Goal: Information Seeking & Learning: Compare options

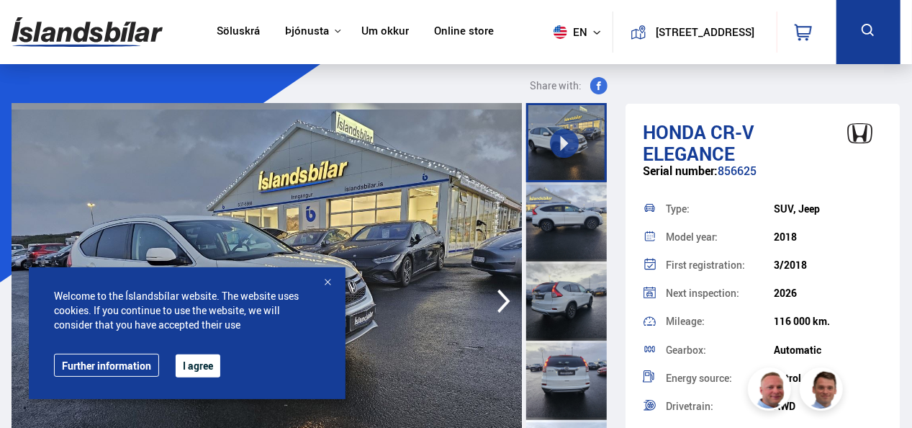
click at [204, 356] on button "I agree" at bounding box center [198, 365] width 45 height 23
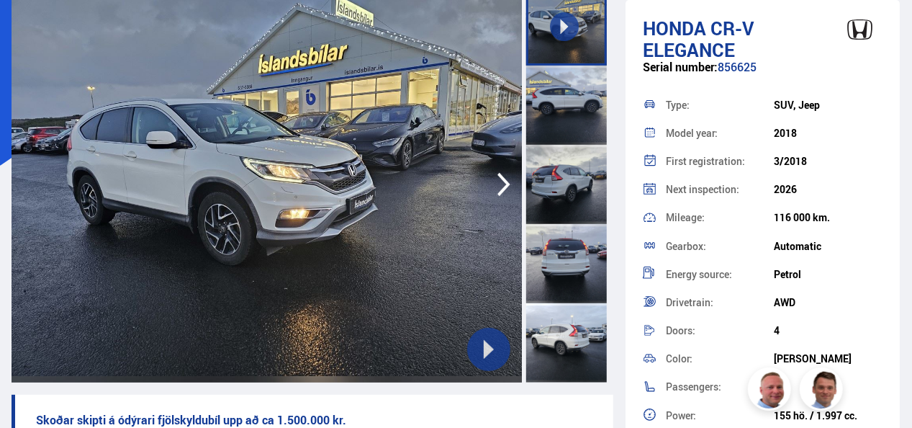
scroll to position [115, 0]
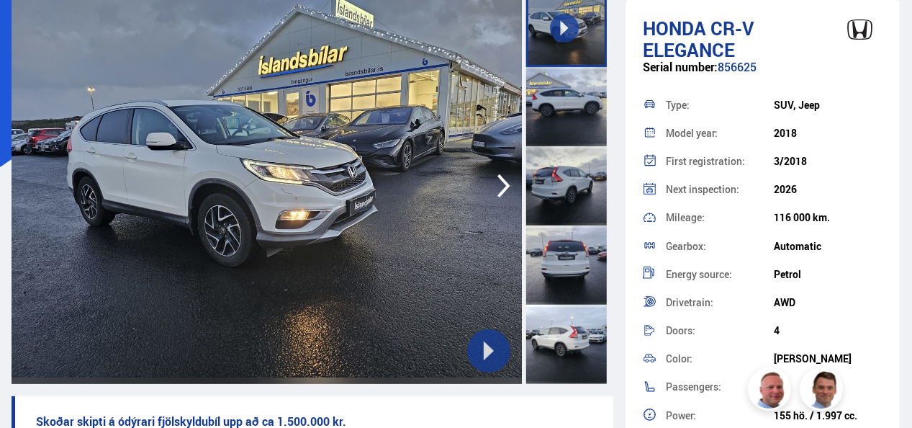
click at [503, 179] on icon "button" at bounding box center [504, 186] width 13 height 24
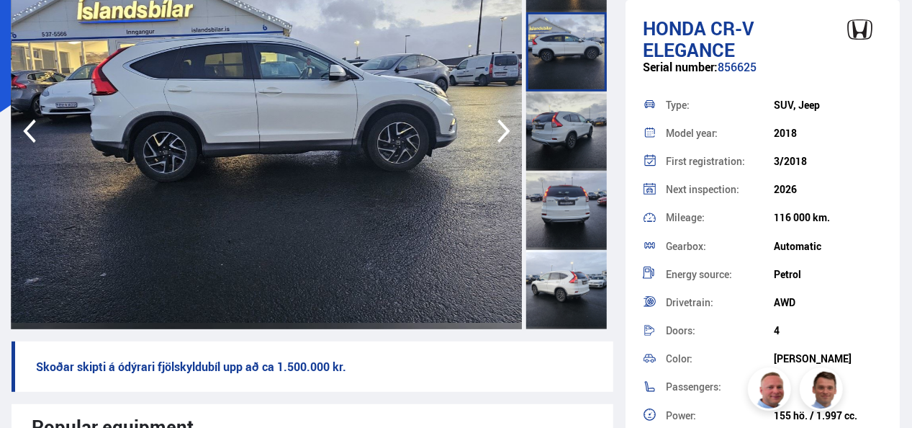
scroll to position [173, 0]
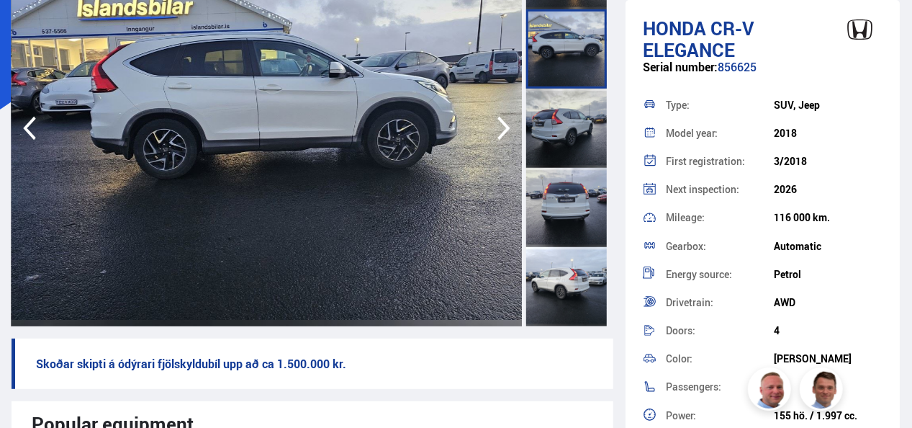
click at [500, 125] on icon "button" at bounding box center [504, 128] width 29 height 35
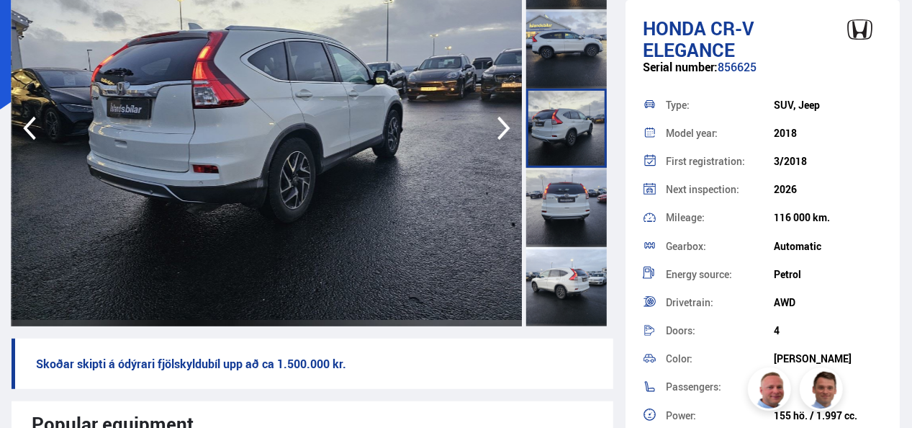
click at [500, 125] on icon "button" at bounding box center [504, 128] width 29 height 35
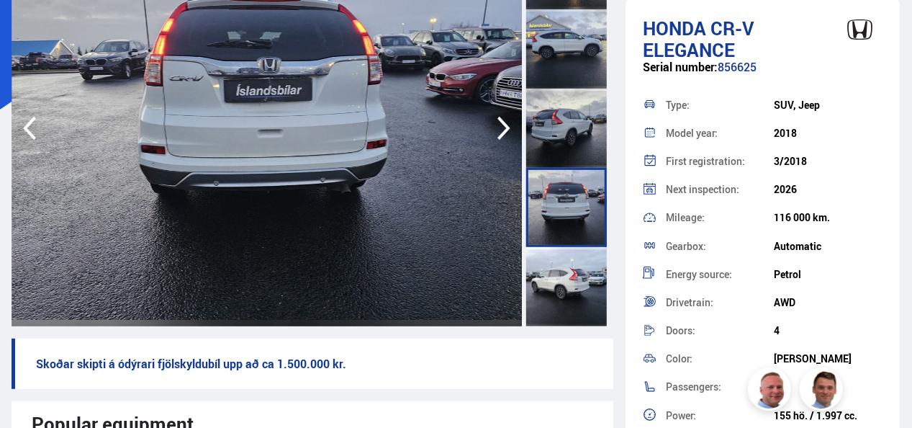
click at [500, 125] on icon "button" at bounding box center [504, 128] width 29 height 35
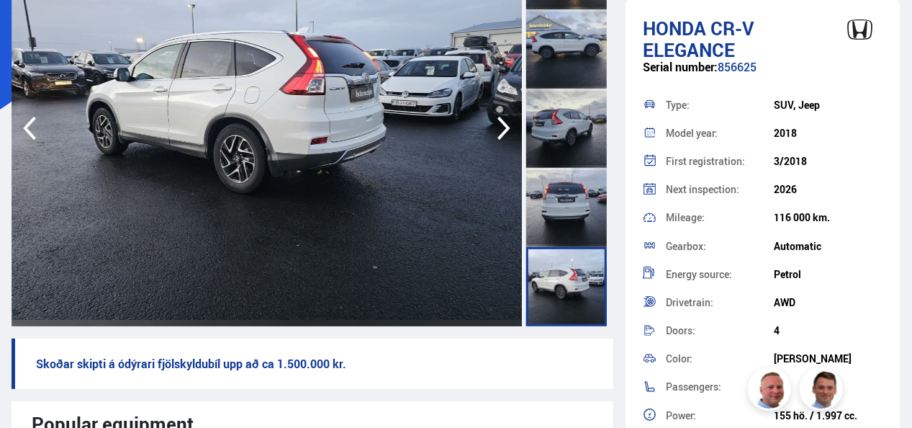
click at [500, 125] on icon "button" at bounding box center [504, 128] width 29 height 35
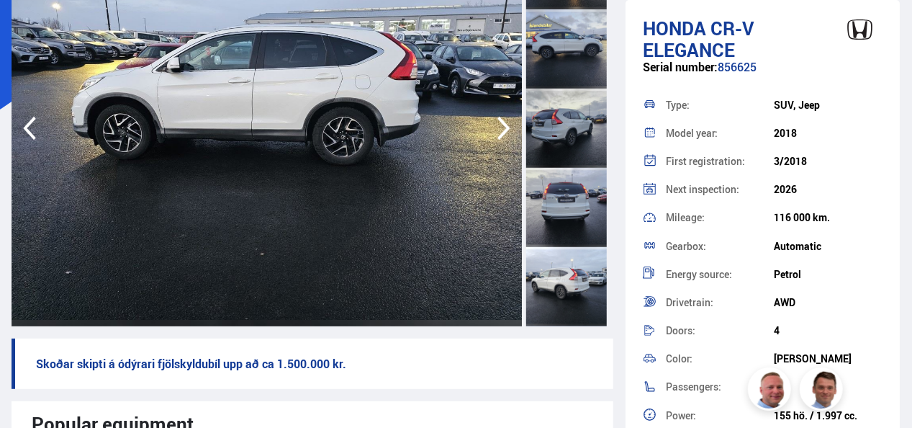
click at [500, 125] on icon "button" at bounding box center [504, 128] width 29 height 35
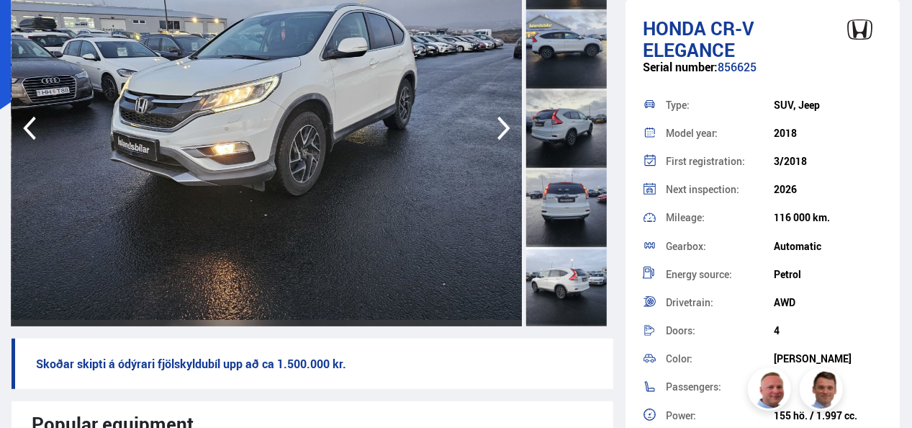
click at [500, 125] on icon "button" at bounding box center [504, 128] width 29 height 35
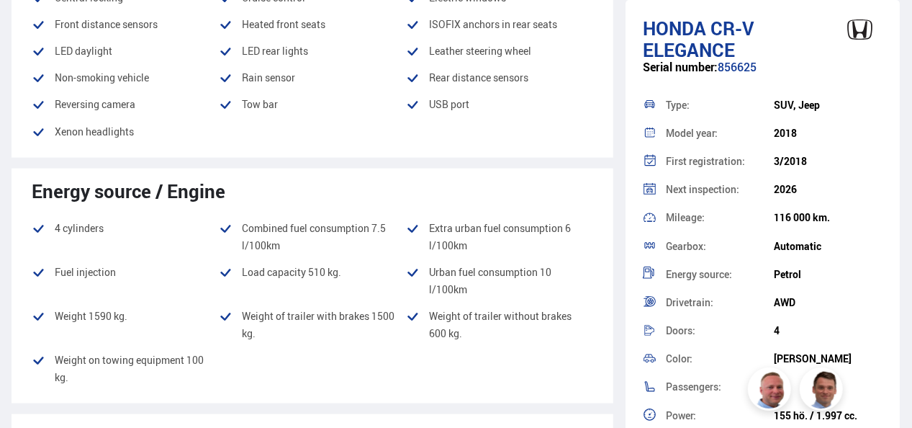
scroll to position [691, 0]
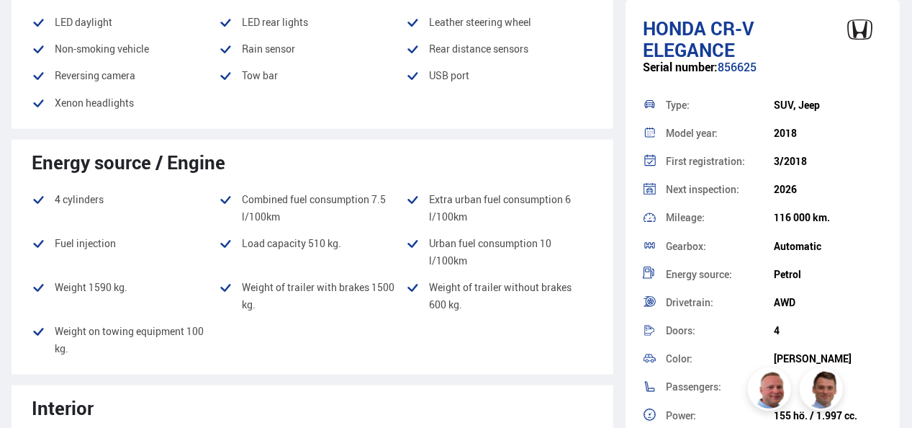
click at [864, 176] on div "Next inspection: 2026" at bounding box center [763, 190] width 240 height 28
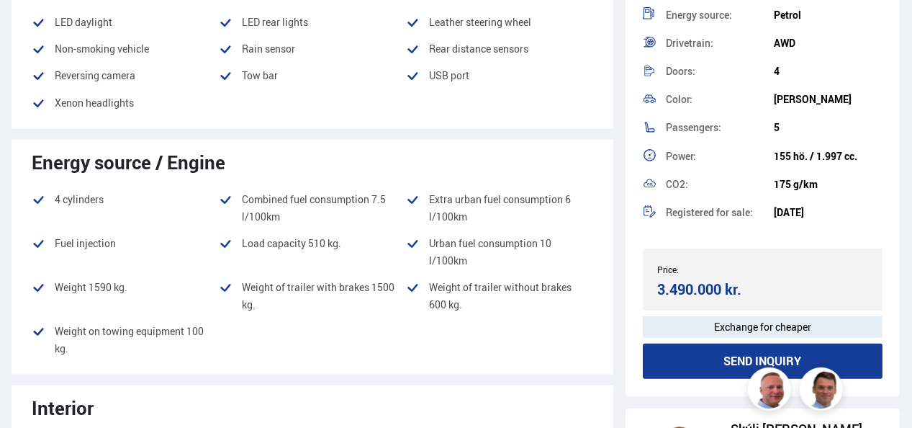
scroll to position [230, 0]
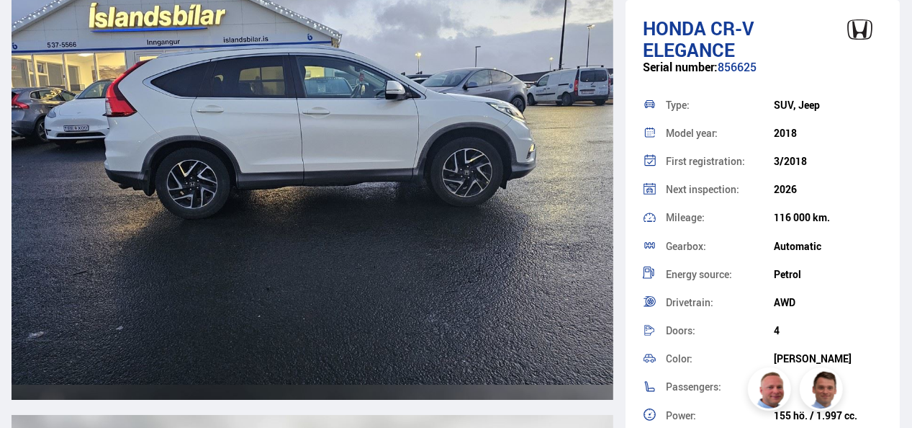
scroll to position [2361, 0]
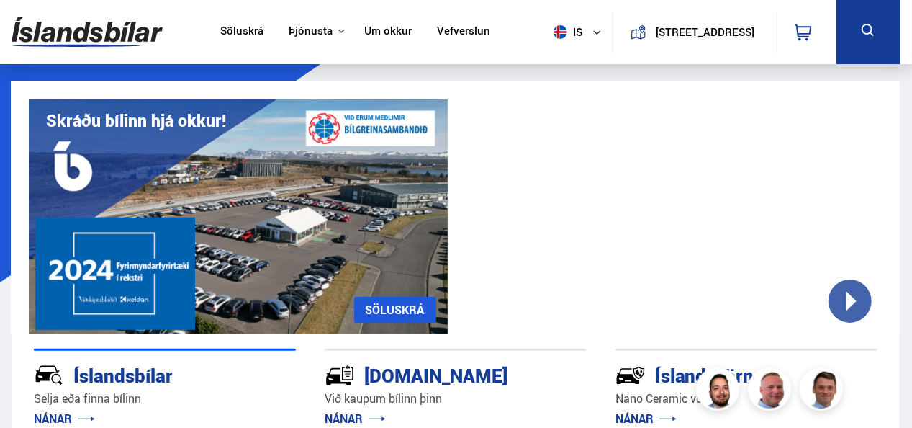
click at [904, 116] on section "Nano Ceramic vörn NÁNAR UM ÍSLANDSVÖRN Skráðu bílinn hjá okkur! SÖLUSKRÁ Við ka…" at bounding box center [456, 263] width 912 height 364
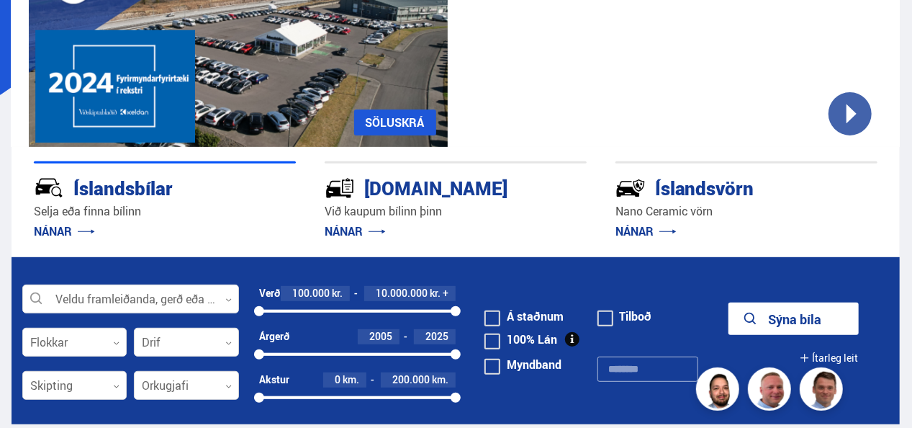
scroll to position [230, 0]
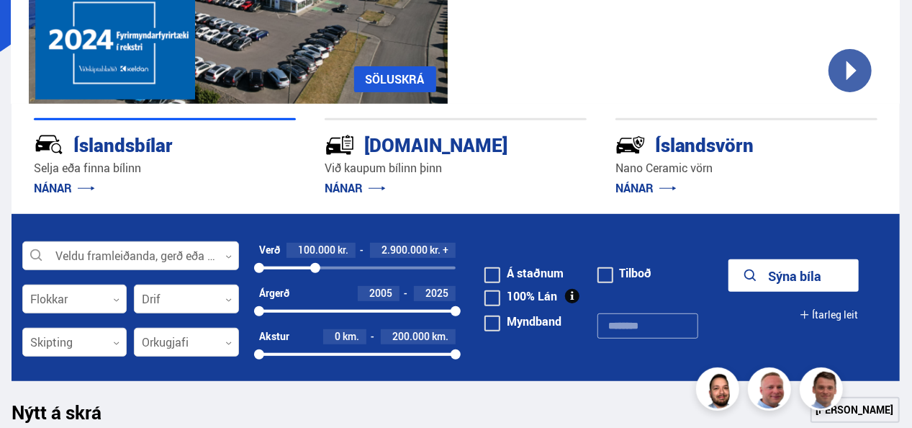
drag, startPoint x: 454, startPoint y: 266, endPoint x: 315, endPoint y: 269, distance: 138.3
click at [315, 269] on div at bounding box center [315, 268] width 10 height 10
click at [316, 268] on div at bounding box center [316, 268] width 10 height 10
click at [230, 252] on div at bounding box center [130, 256] width 217 height 29
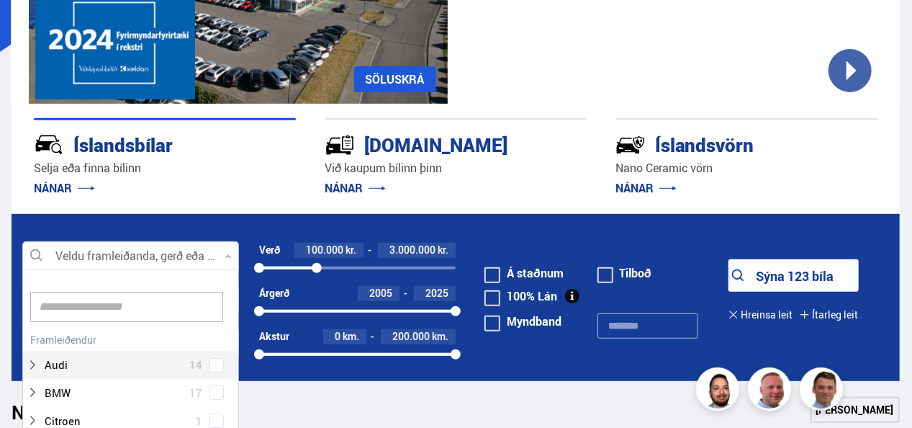
scroll to position [215, 212]
click at [231, 312] on div at bounding box center [130, 306] width 215 height 45
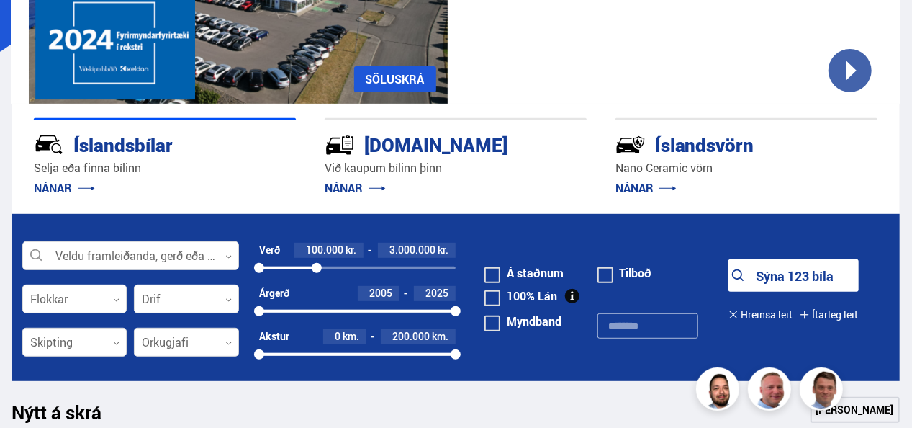
click at [244, 266] on form "Veldu framleiðanda, gerð eða eiginleika 0 Flokkar 0 Drif 0 Verð 100.000 kr. 3.0…" at bounding box center [456, 297] width 888 height 166
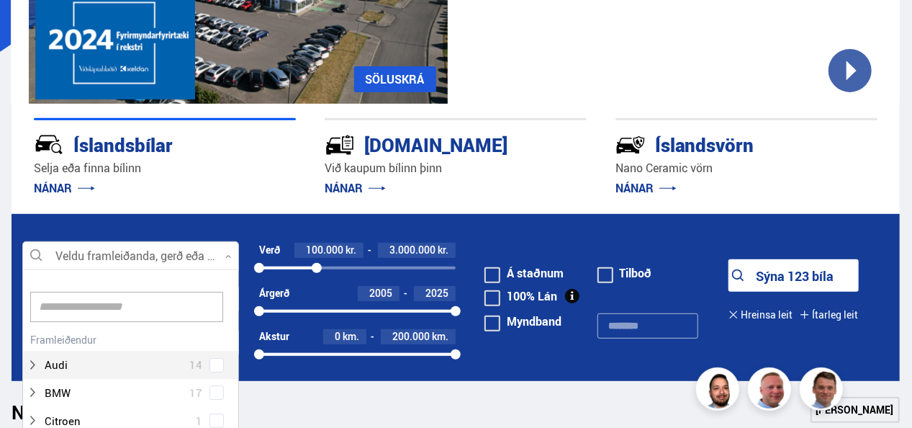
click at [228, 254] on icon at bounding box center [228, 256] width 6 height 6
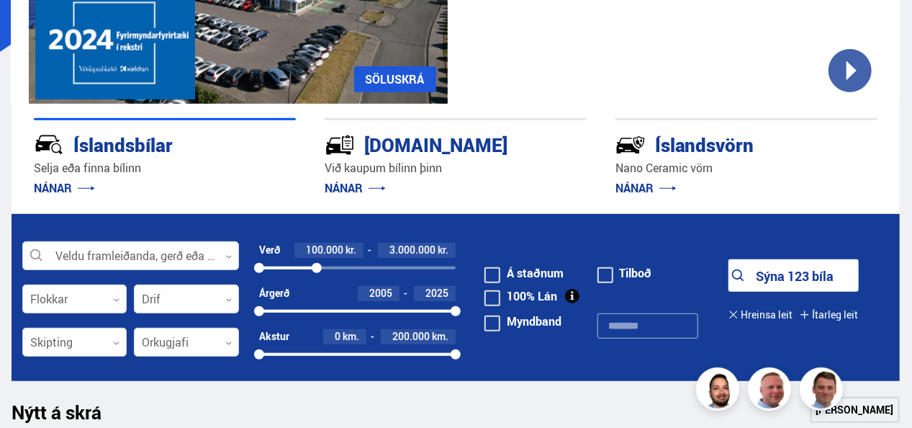
drag, startPoint x: 231, startPoint y: 252, endPoint x: 186, endPoint y: 385, distance: 140.5
drag, startPoint x: 455, startPoint y: 310, endPoint x: 403, endPoint y: 310, distance: 51.8
click at [403, 310] on div at bounding box center [403, 311] width 10 height 10
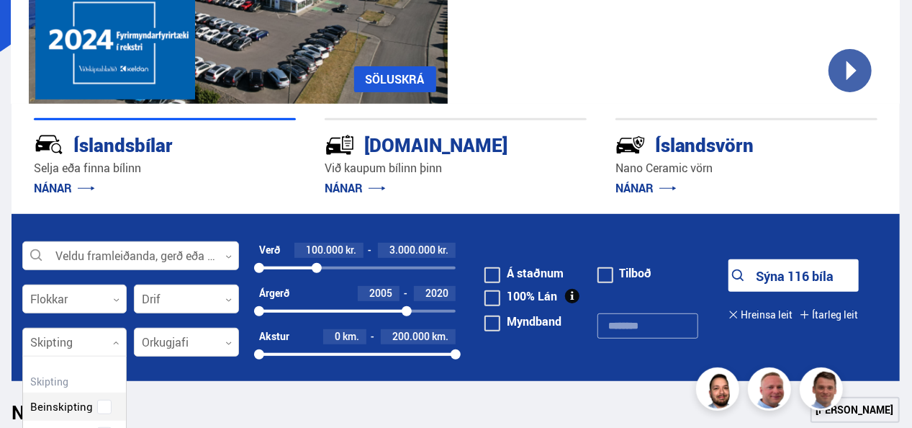
scroll to position [134, 104]
click at [115, 338] on div at bounding box center [74, 342] width 104 height 29
click at [120, 365] on div "Hreinsa valið Beinskipting Sjálfskipting Óskilgreint" at bounding box center [74, 423] width 104 height 135
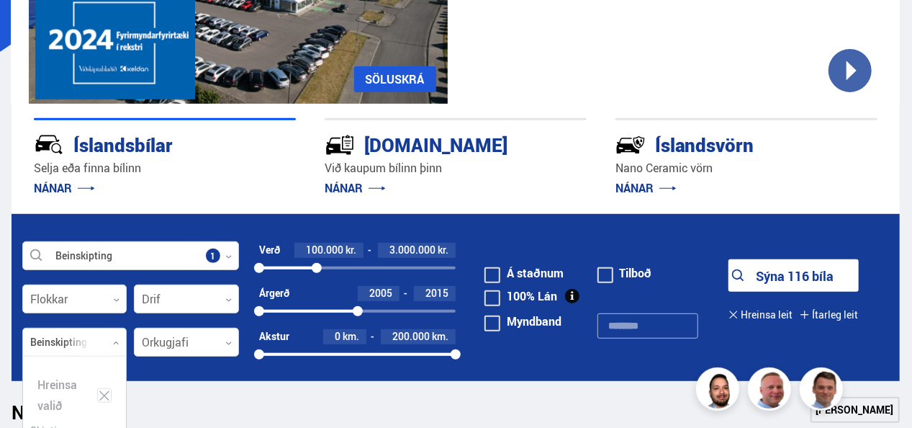
click at [109, 391] on icon at bounding box center [105, 394] width 10 height 9
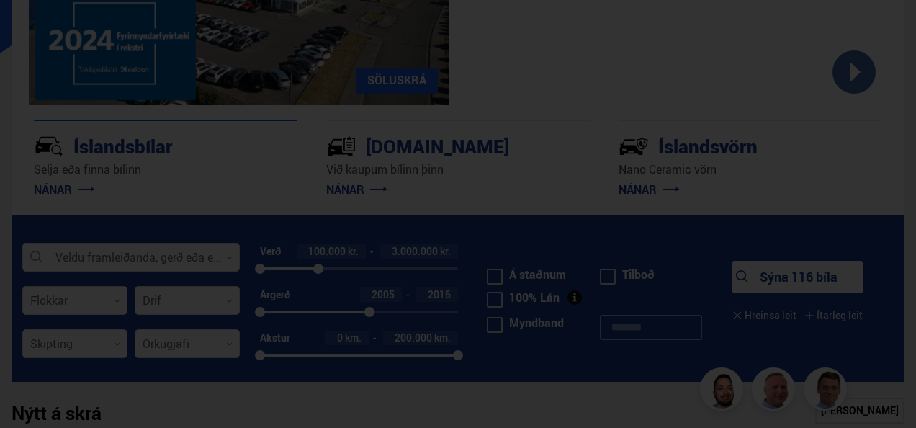
click at [899, 86] on div at bounding box center [458, 214] width 916 height 428
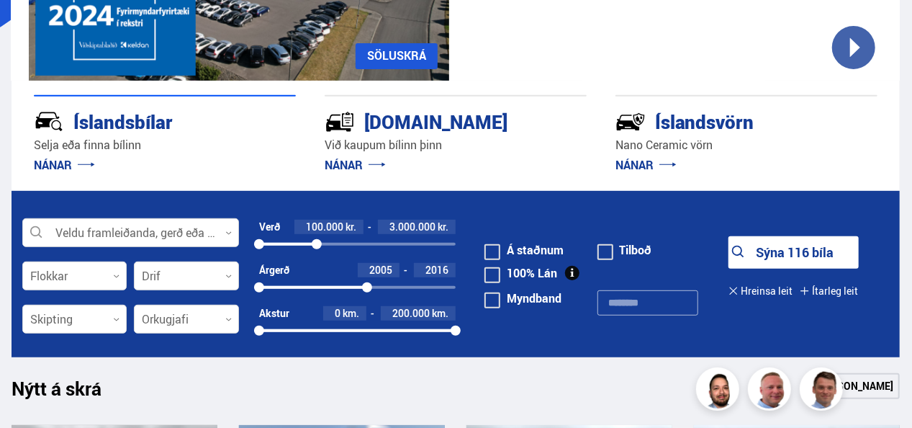
scroll to position [259, 0]
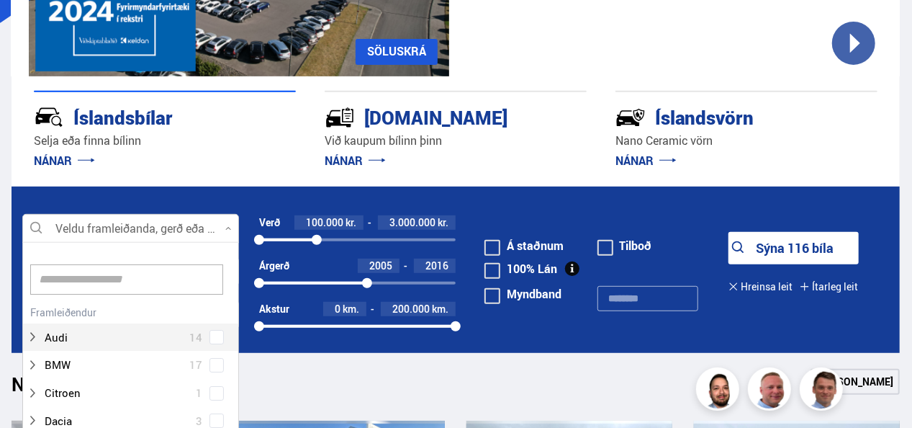
click at [226, 226] on icon at bounding box center [228, 228] width 6 height 6
click at [187, 283] on input at bounding box center [126, 279] width 193 height 30
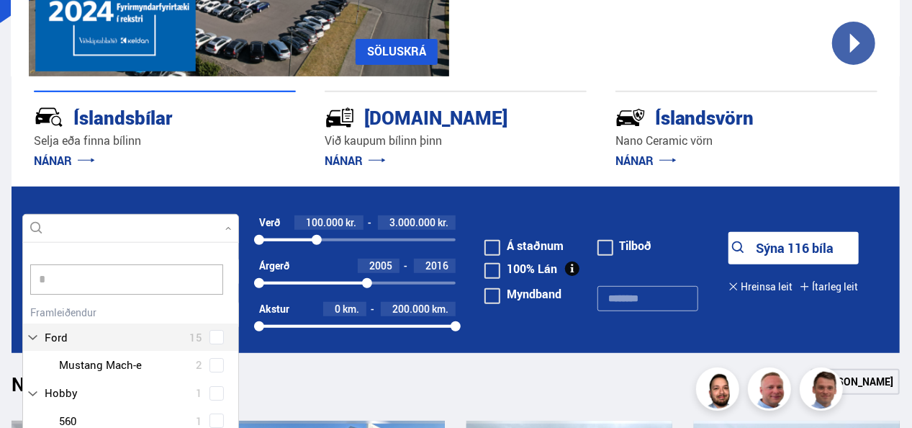
scroll to position [0, 0]
type input "***"
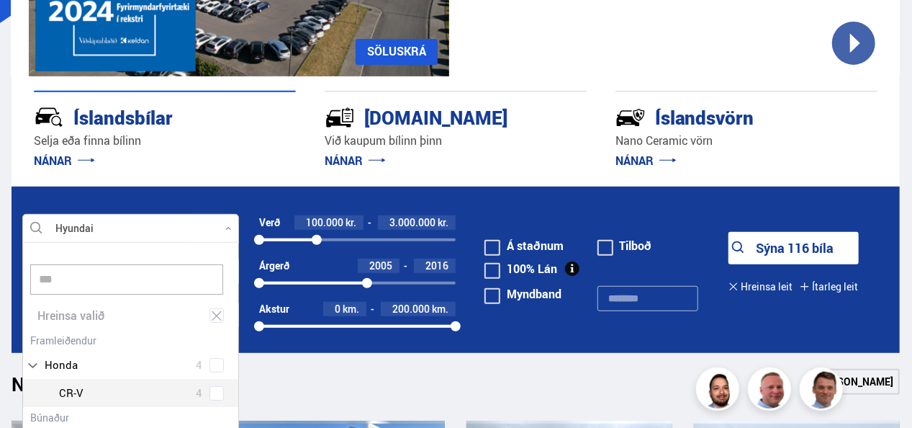
click at [71, 390] on div "Audi 14 BMW 17 Citroen 1 Dacia 3 Dodge 1 Ducati 1 Fiat 4 Ford 15 Hobby 1 Honda …" at bounding box center [130, 393] width 215 height 127
click at [71, 390] on div at bounding box center [144, 392] width 179 height 21
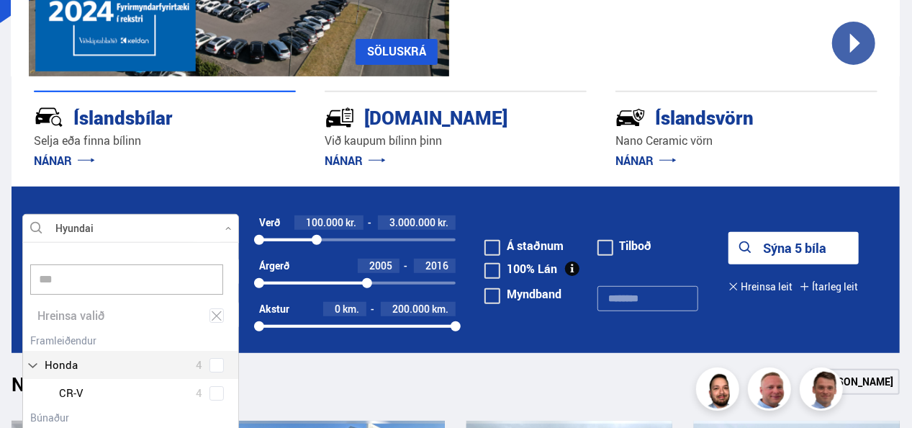
scroll to position [12, 0]
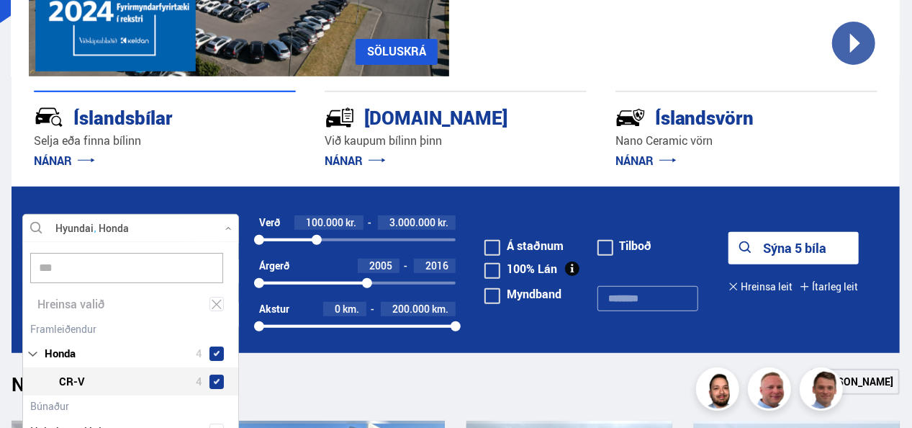
click at [210, 376] on span at bounding box center [217, 381] width 14 height 14
click at [231, 409] on div "Heimkomulýsing" at bounding box center [130, 420] width 215 height 50
click at [239, 364] on div "*** Hreinsa valið Audi 14 BMW 17 Citroen 1 Dacia 3 Dodge 1 Ducati 1 Fiat 4 Ford…" at bounding box center [130, 350] width 217 height 216
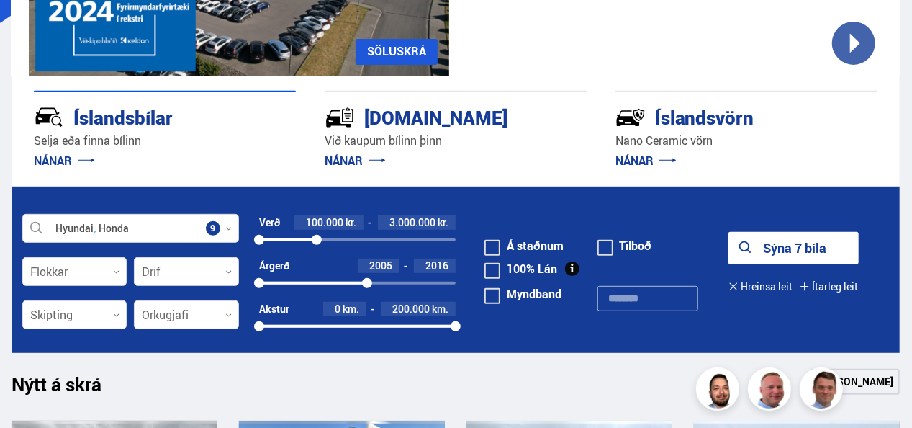
click at [122, 224] on div at bounding box center [130, 229] width 217 height 29
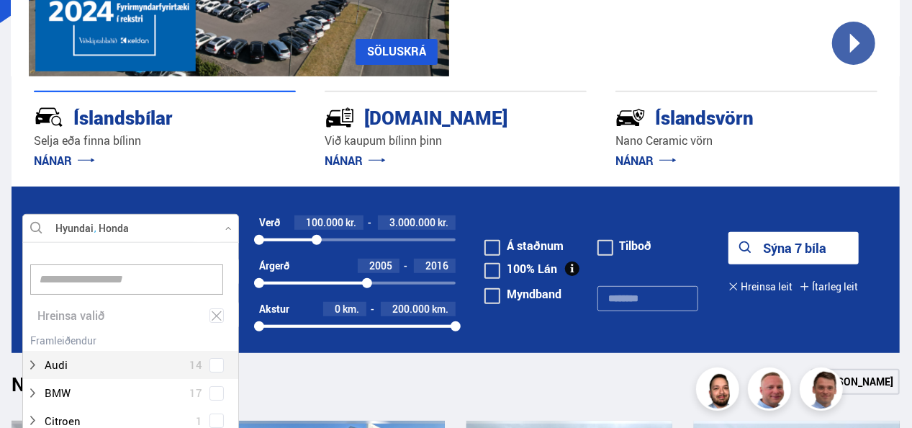
scroll to position [215, 212]
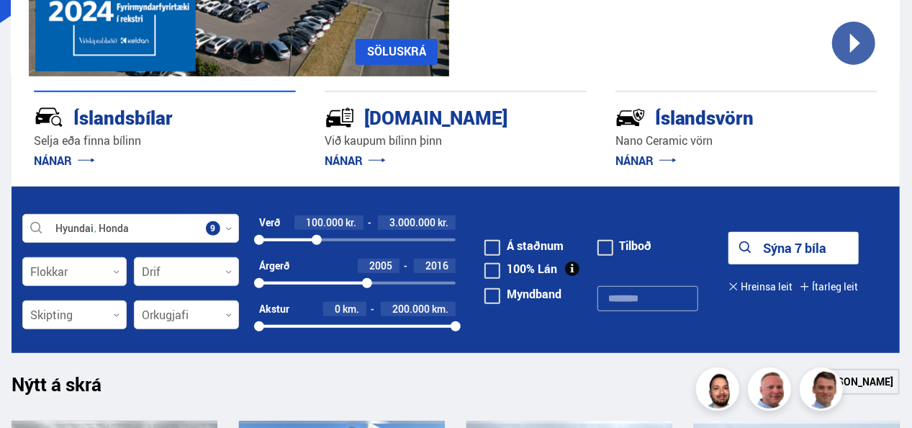
click at [129, 139] on p "Selja eða finna bílinn" at bounding box center [165, 140] width 262 height 17
click at [89, 158] on link "NÁNAR" at bounding box center [64, 161] width 61 height 16
drag, startPoint x: 317, startPoint y: 233, endPoint x: 138, endPoint y: 240, distance: 178.7
click at [138, 240] on form "Hyundai Honda Veldu framleiðanda, gerð eða eiginleika 9 Flokkar 0 Drif 0 Verð 1…" at bounding box center [456, 269] width 888 height 166
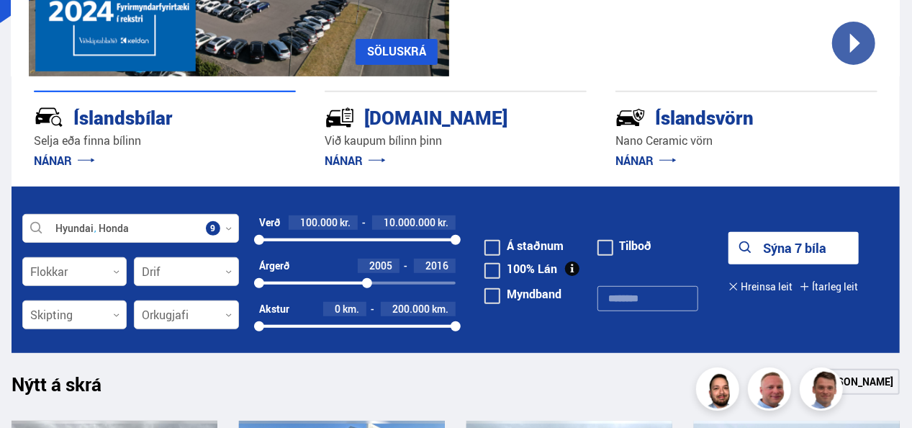
drag, startPoint x: 318, startPoint y: 235, endPoint x: 540, endPoint y: 203, distance: 224.0
click at [540, 203] on form "Hyundai Honda Veldu framleiðanda, gerð eða eiginleika 9 Flokkar 0 Drif 0 Verð 1…" at bounding box center [456, 269] width 888 height 166
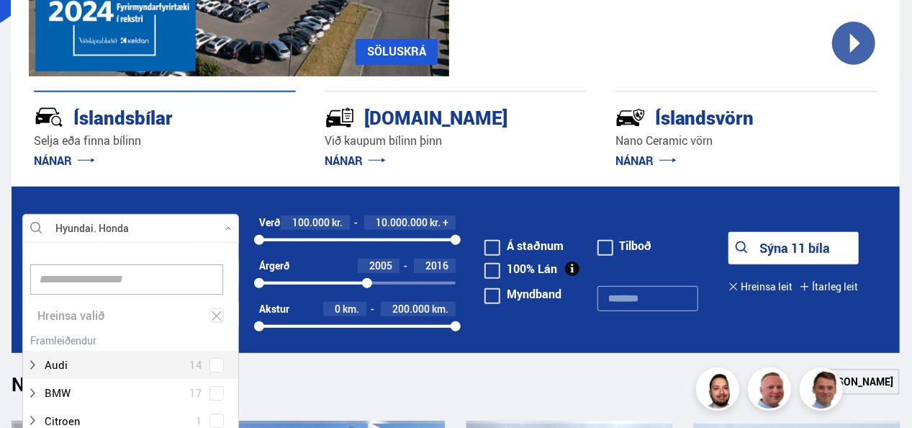
click at [37, 225] on div at bounding box center [130, 229] width 217 height 29
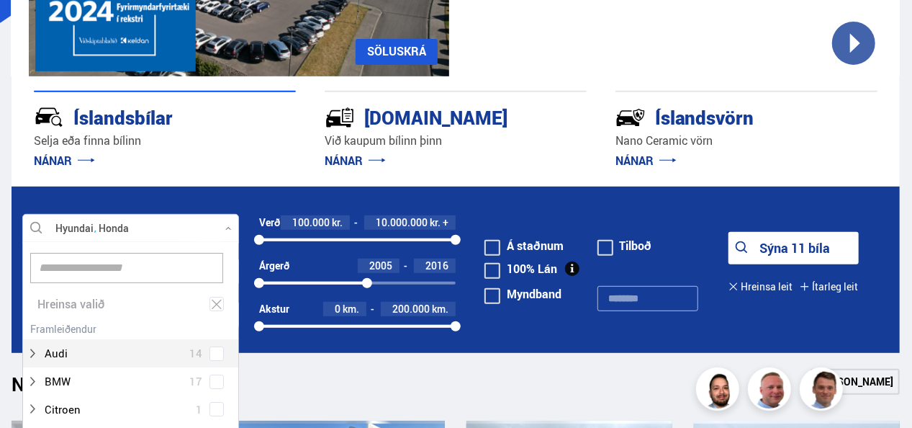
click at [230, 261] on div at bounding box center [130, 268] width 215 height 45
click at [240, 239] on form "Hyundai Honda Veldu framleiðanda, gerð eða eiginleika 9 Hreinsa valið Audi 14 B…" at bounding box center [456, 269] width 888 height 166
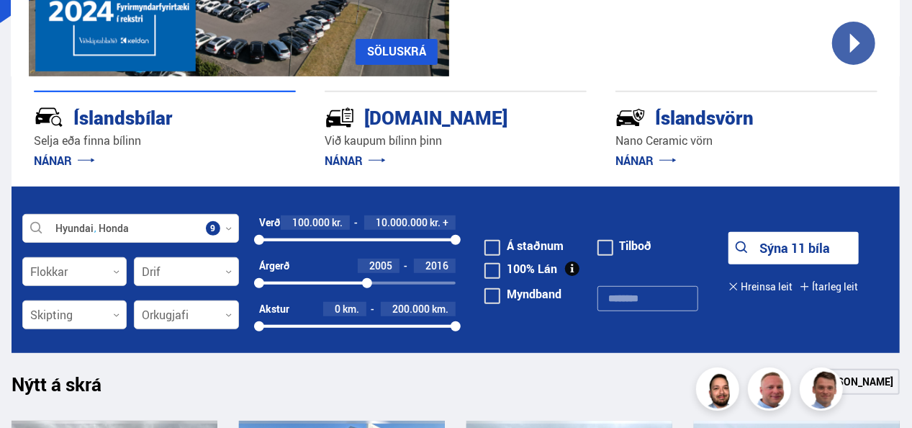
click at [240, 239] on form "Hyundai Honda Veldu framleiðanda, gerð eða eiginleika 9 Flokkar 0 Drif 0 Verð 1…" at bounding box center [456, 269] width 888 height 166
click at [64, 159] on link "NÁNAR" at bounding box center [64, 161] width 61 height 16
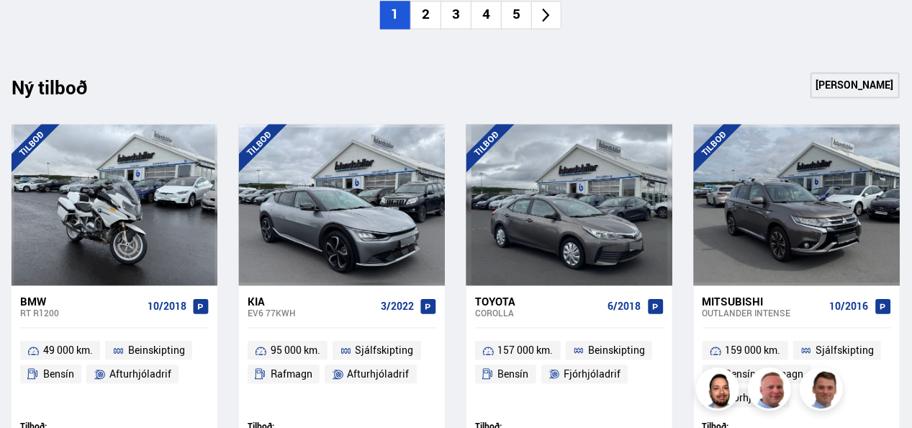
scroll to position [1755, 0]
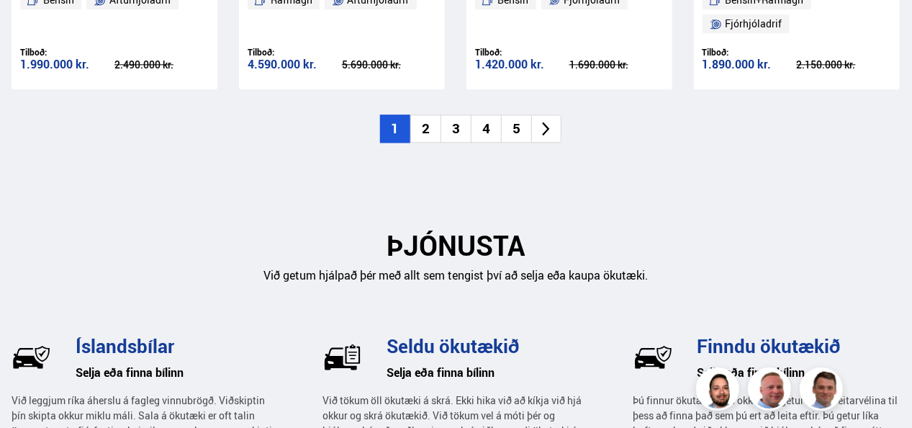
click at [431, 114] on li "2" at bounding box center [425, 128] width 30 height 28
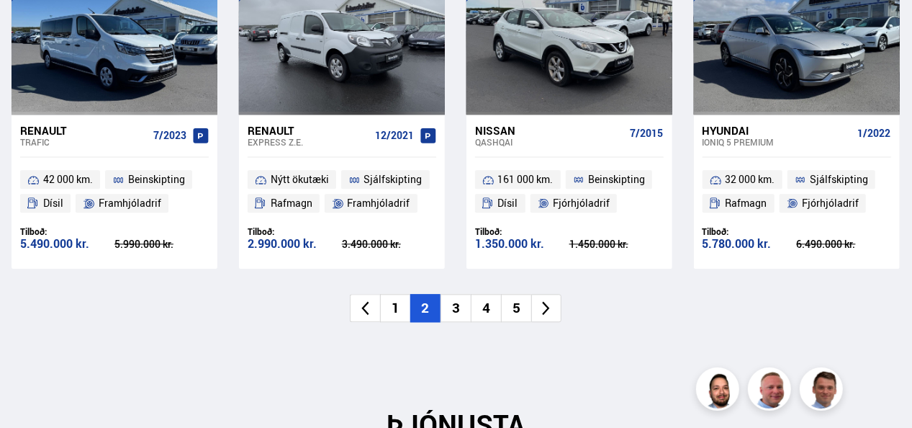
scroll to position [1553, 0]
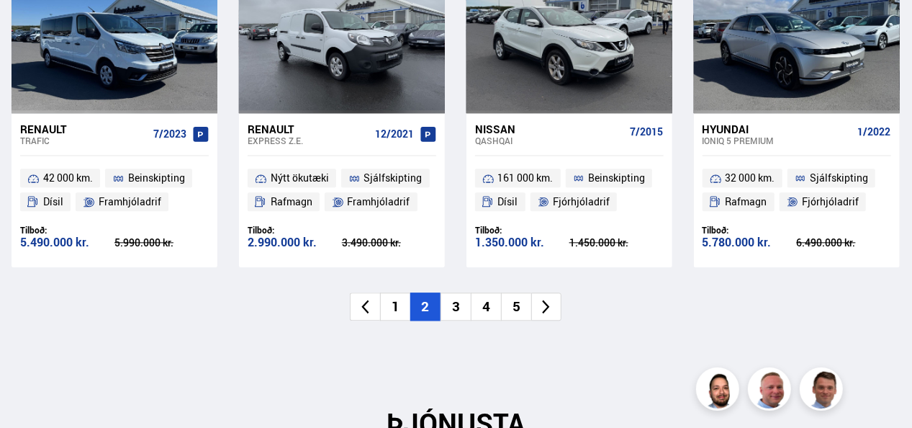
click at [454, 292] on li "3" at bounding box center [456, 306] width 30 height 28
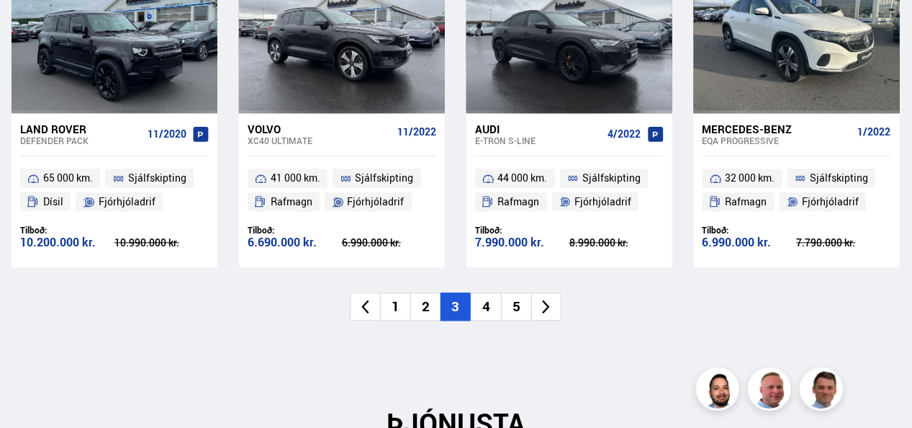
click at [492, 292] on li "4" at bounding box center [486, 306] width 30 height 28
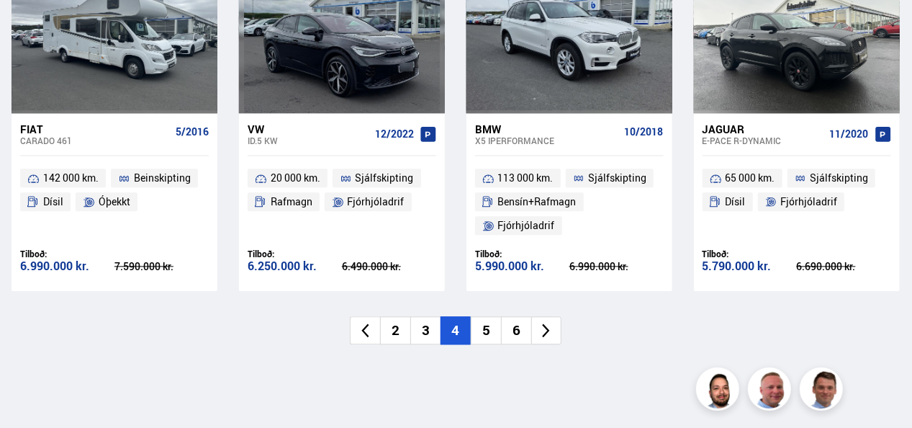
click at [485, 316] on li "5" at bounding box center [486, 330] width 30 height 28
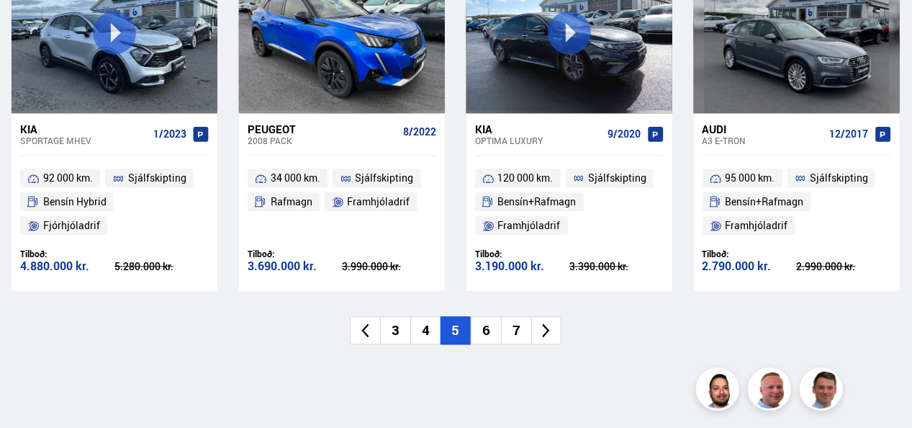
click at [484, 316] on li "6" at bounding box center [486, 330] width 30 height 28
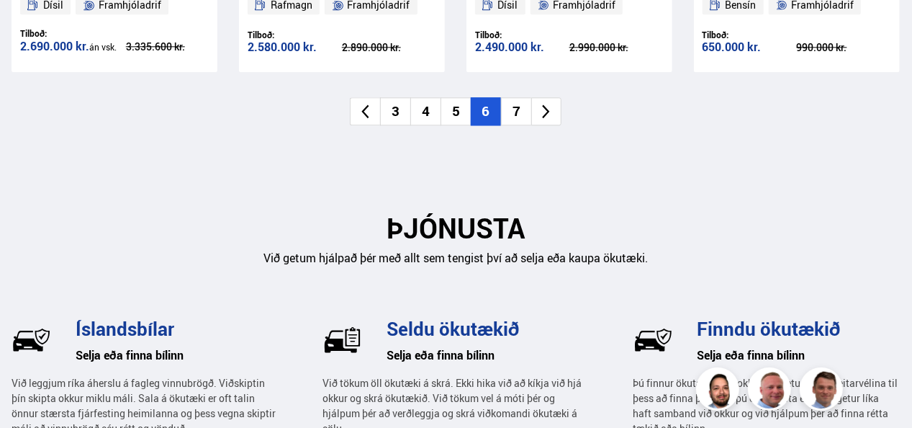
scroll to position [1783, 0]
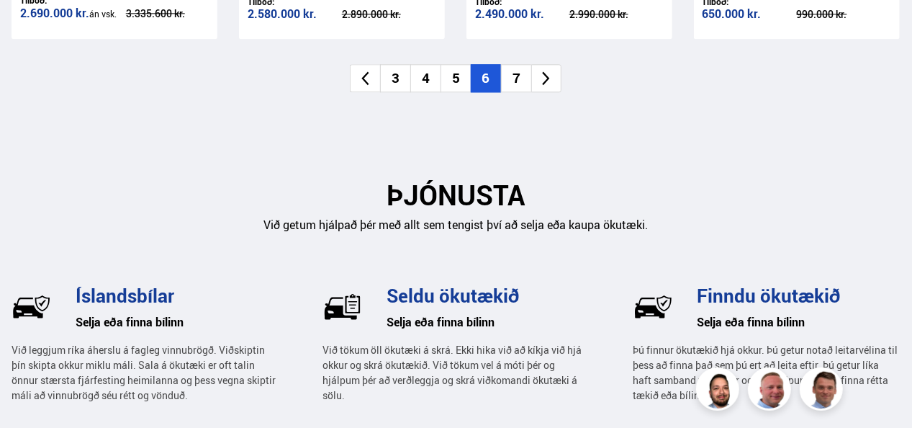
click at [517, 64] on li "7" at bounding box center [516, 78] width 30 height 28
